Goal: Task Accomplishment & Management: Manage account settings

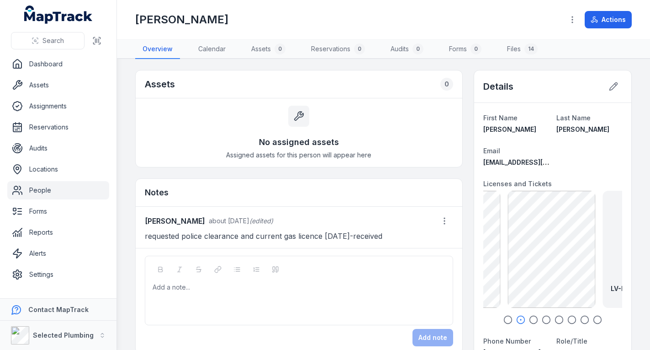
click at [83, 190] on link "People" at bounding box center [58, 190] width 102 height 18
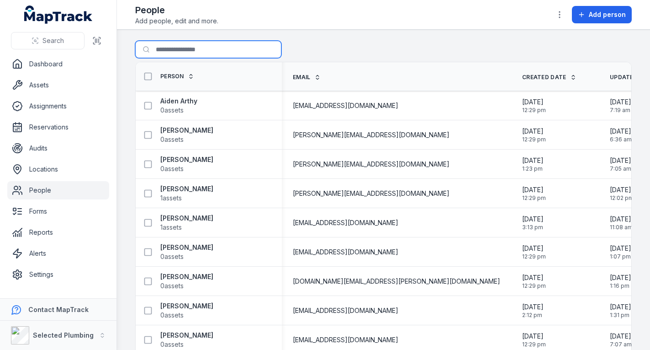
click at [183, 41] on input "Search for people" at bounding box center [208, 49] width 146 height 17
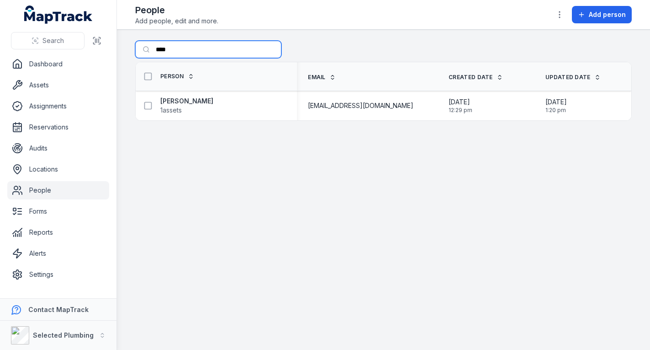
type input "****"
click at [177, 99] on strong "[PERSON_NAME]" at bounding box center [186, 100] width 53 height 9
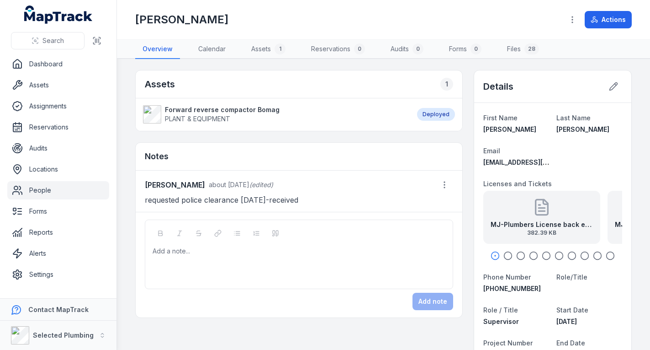
click at [516, 220] on strong "MJ-Plumbers License back exp [DATE]" at bounding box center [542, 224] width 102 height 9
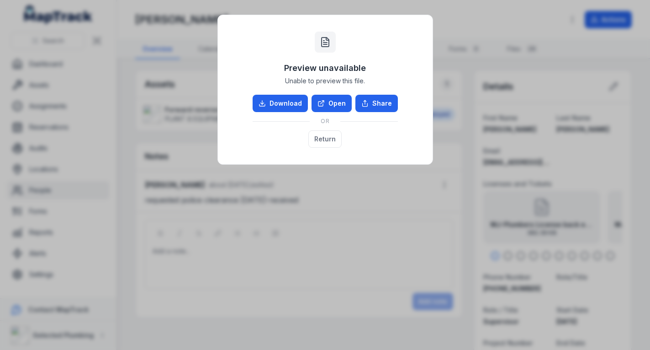
click at [341, 99] on link "Open" at bounding box center [332, 103] width 40 height 17
click at [331, 139] on button "Return" at bounding box center [325, 138] width 33 height 17
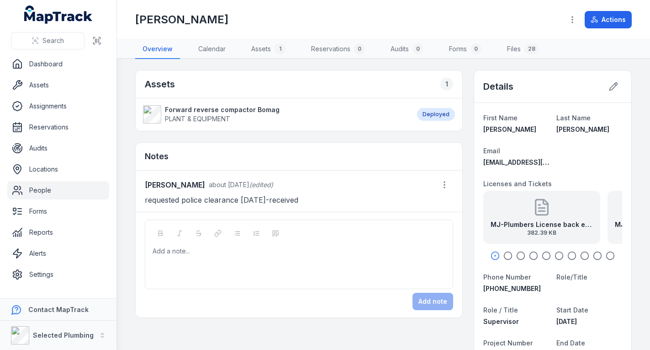
click at [504, 256] on icon "button" at bounding box center [508, 255] width 9 height 9
click at [528, 223] on strong "MJ-Plumbers License front exp [DATE]" at bounding box center [552, 224] width 102 height 9
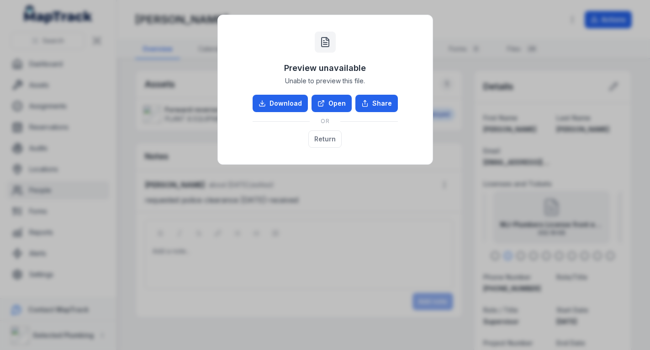
click at [335, 106] on link "Open" at bounding box center [332, 103] width 40 height 17
click at [321, 135] on button "Return" at bounding box center [325, 138] width 33 height 17
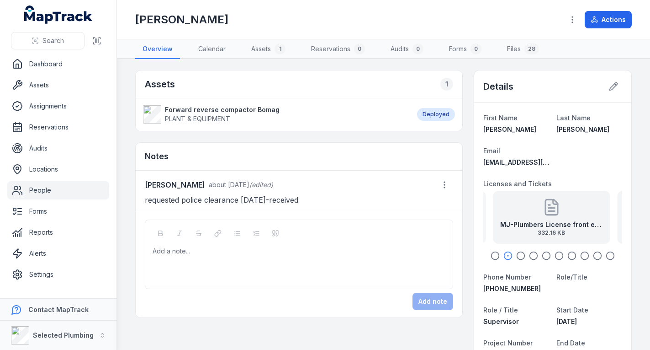
click at [518, 253] on circle "button" at bounding box center [521, 256] width 8 height 8
click at [523, 220] on strong "MJ-Dogging exp [DATE]" at bounding box center [552, 224] width 76 height 9
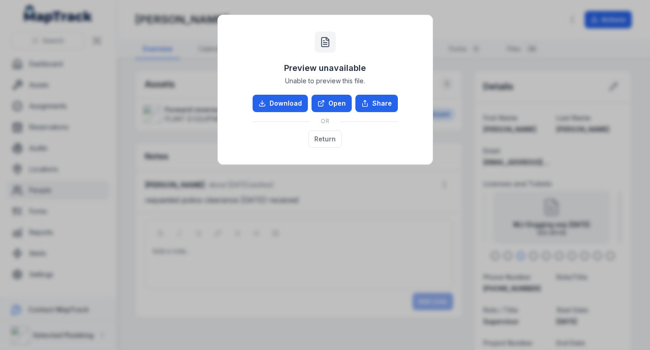
click at [341, 101] on link "Open" at bounding box center [332, 103] width 40 height 17
click at [330, 138] on button "Return" at bounding box center [325, 138] width 33 height 17
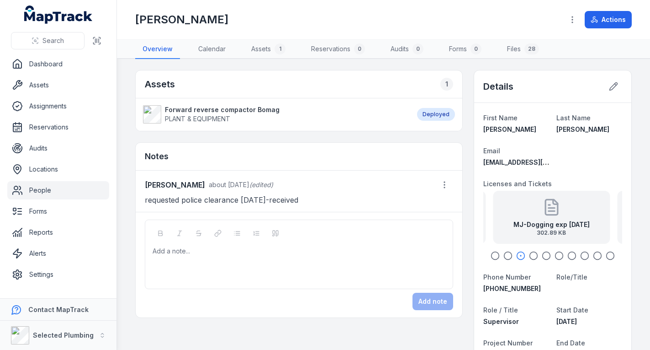
click at [529, 255] on icon "button" at bounding box center [533, 255] width 9 height 9
click at [532, 222] on strong "MJ-Construction Card back" at bounding box center [551, 224] width 91 height 9
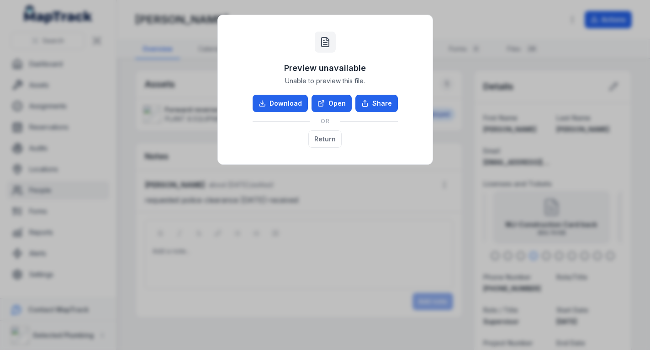
click at [332, 97] on link "Open" at bounding box center [332, 103] width 40 height 17
click at [330, 133] on button "Return" at bounding box center [325, 138] width 33 height 17
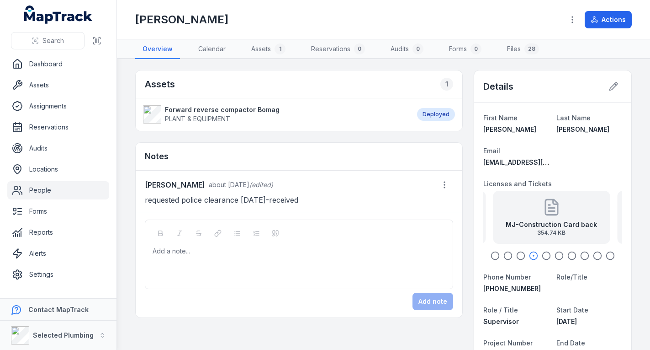
click at [542, 255] on icon "button" at bounding box center [546, 255] width 9 height 9
click at [543, 229] on strong "MJ-Construction Card front" at bounding box center [551, 224] width 91 height 9
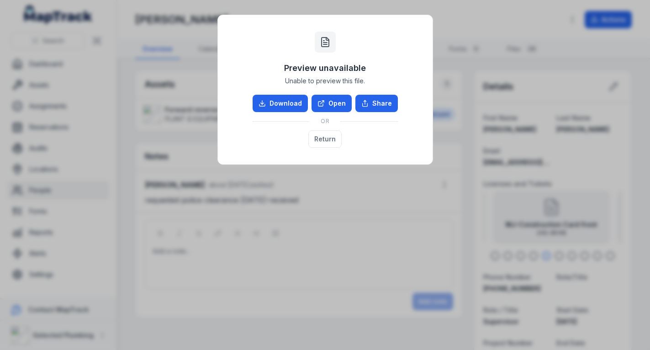
click at [338, 102] on link "Open" at bounding box center [332, 103] width 40 height 17
click at [324, 134] on button "Return" at bounding box center [325, 138] width 33 height 17
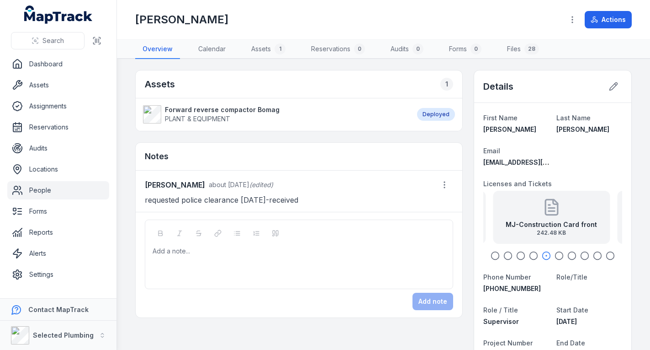
click at [555, 255] on icon "button" at bounding box center [559, 255] width 9 height 9
click at [544, 216] on div "MJ-Heavy Vehicle Drivers License front exp [DATE] 354.38 KB" at bounding box center [551, 217] width 117 height 53
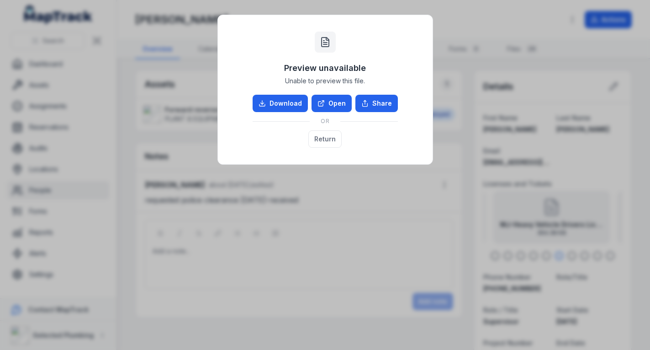
click at [340, 104] on link "Open" at bounding box center [332, 103] width 40 height 17
click at [338, 137] on button "Return" at bounding box center [325, 138] width 33 height 17
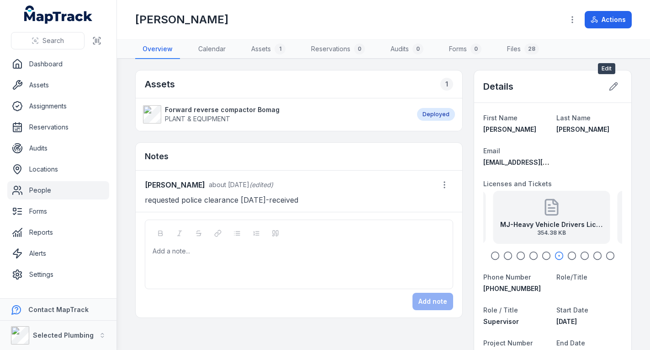
click at [610, 85] on icon at bounding box center [614, 87] width 8 height 8
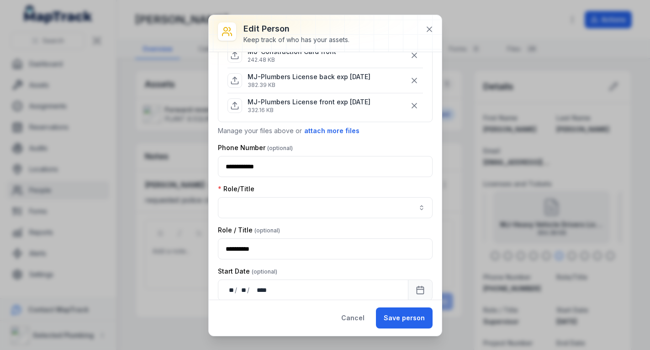
scroll to position [320, 0]
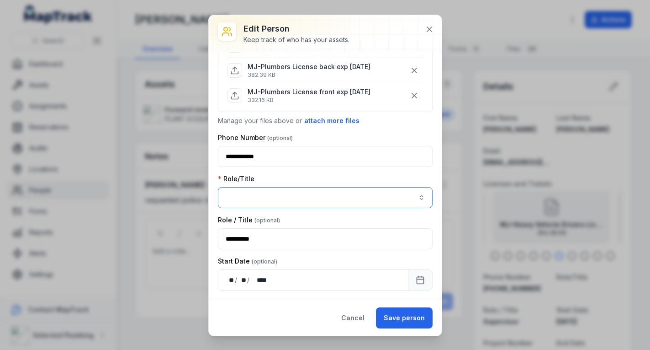
click at [415, 196] on button "button" at bounding box center [325, 197] width 215 height 21
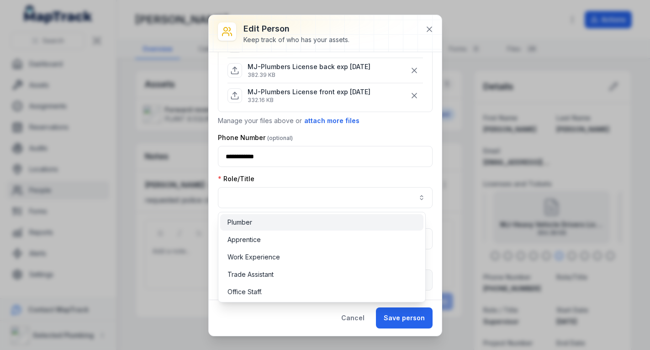
click at [282, 226] on div "Plumber" at bounding box center [322, 222] width 189 height 9
click at [327, 178] on div "Role/Title Plumber *******" at bounding box center [325, 191] width 215 height 34
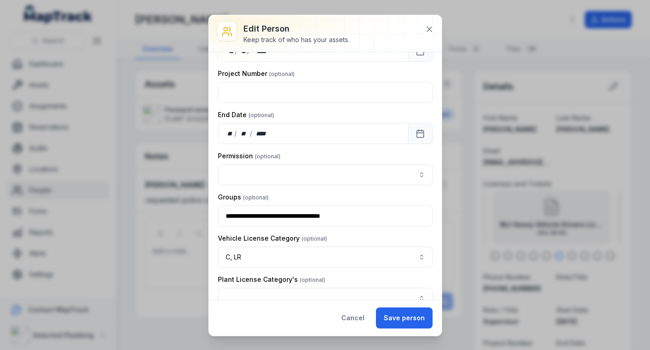
scroll to position [594, 0]
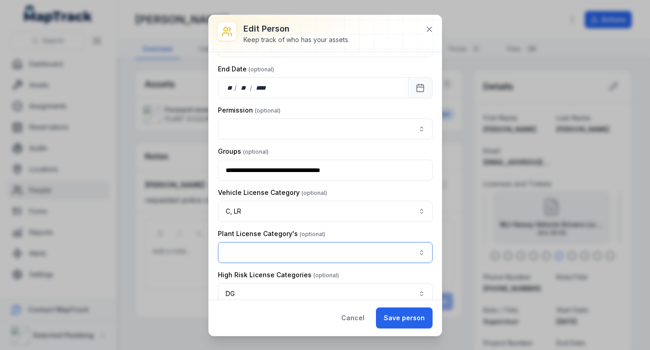
click at [416, 252] on button "button" at bounding box center [325, 252] width 215 height 21
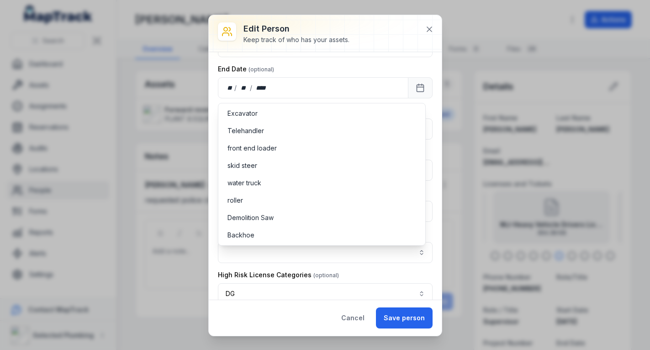
click at [365, 62] on div "**********" at bounding box center [325, 214] width 215 height 1495
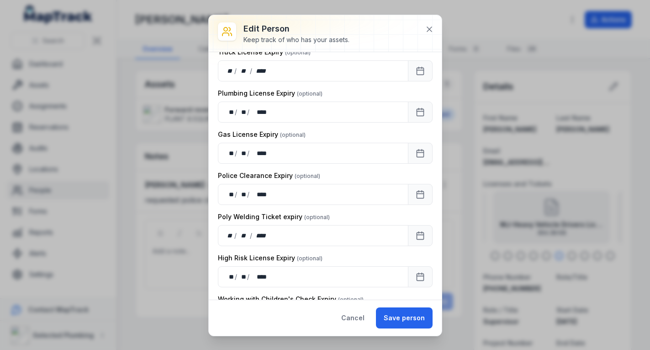
scroll to position [914, 0]
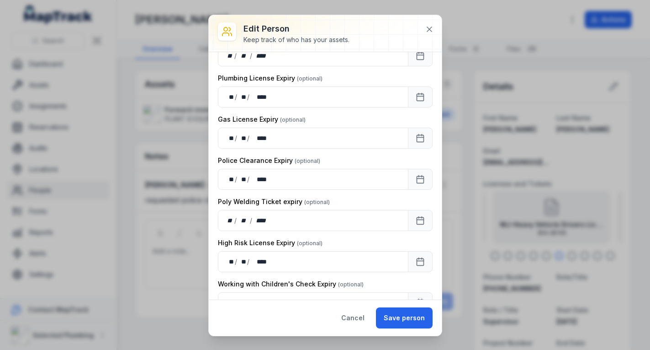
click at [401, 319] on button "Save person" at bounding box center [404, 317] width 57 height 21
